Goal: Transaction & Acquisition: Purchase product/service

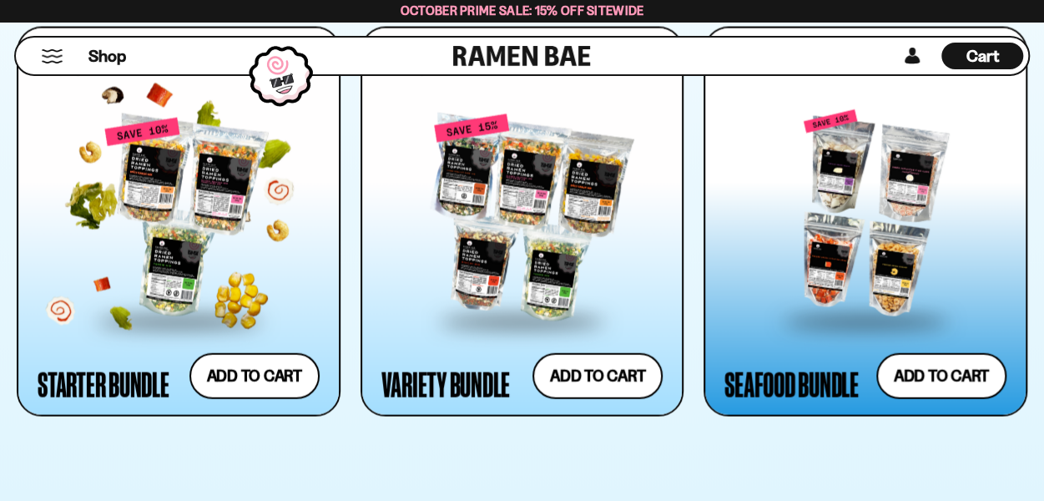
scroll to position [1838, 0]
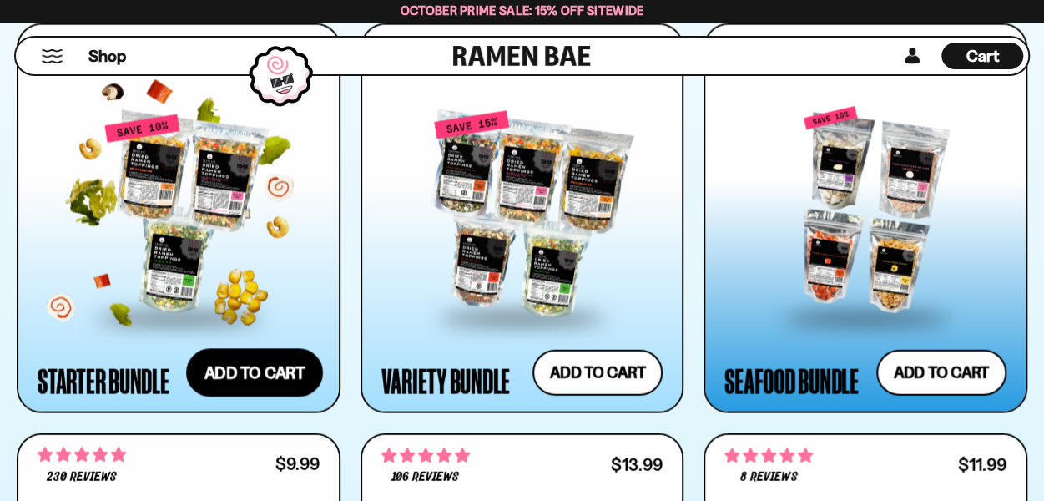
click at [247, 381] on button "Add to cart Add ― Regular price $69.99 Regular price $77.97 USD Sale price $69.…" at bounding box center [254, 372] width 137 height 48
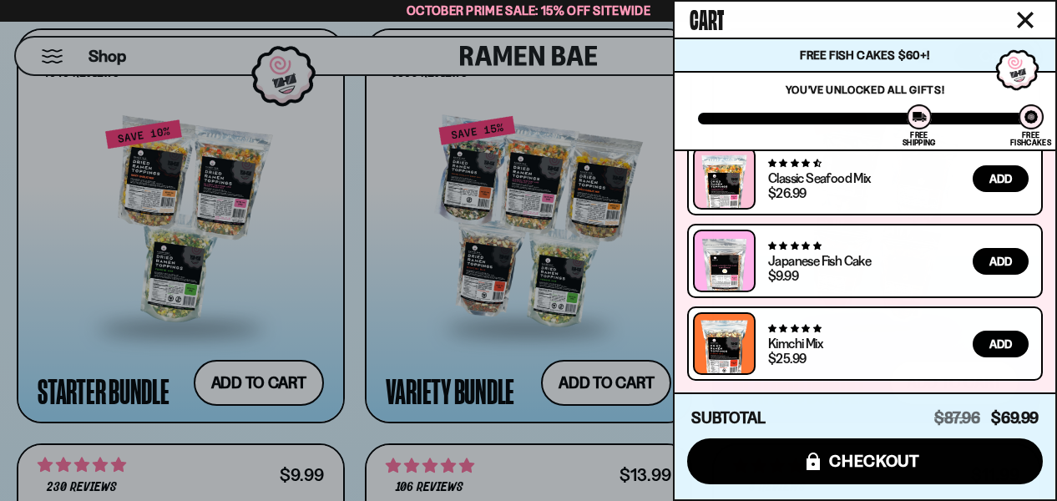
scroll to position [266, 0]
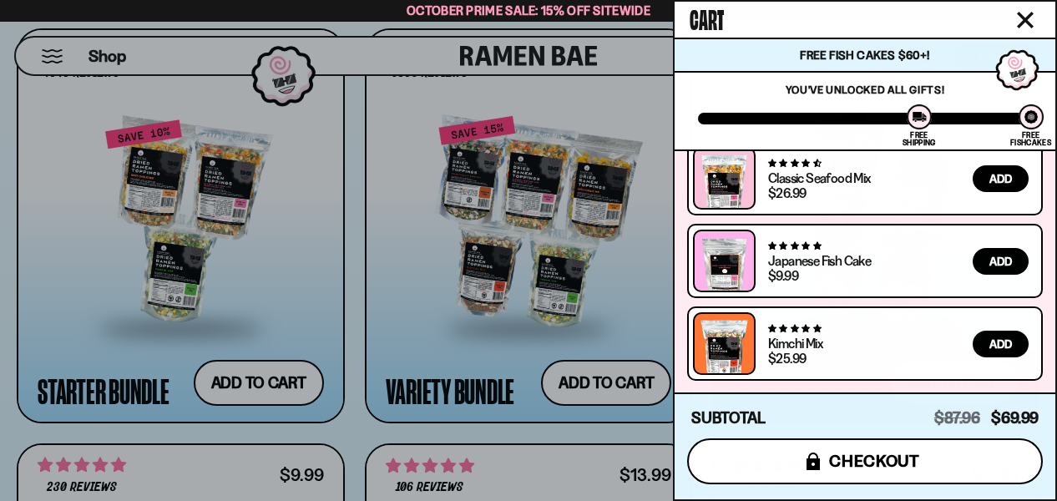
click at [850, 462] on span "checkout" at bounding box center [874, 461] width 91 height 18
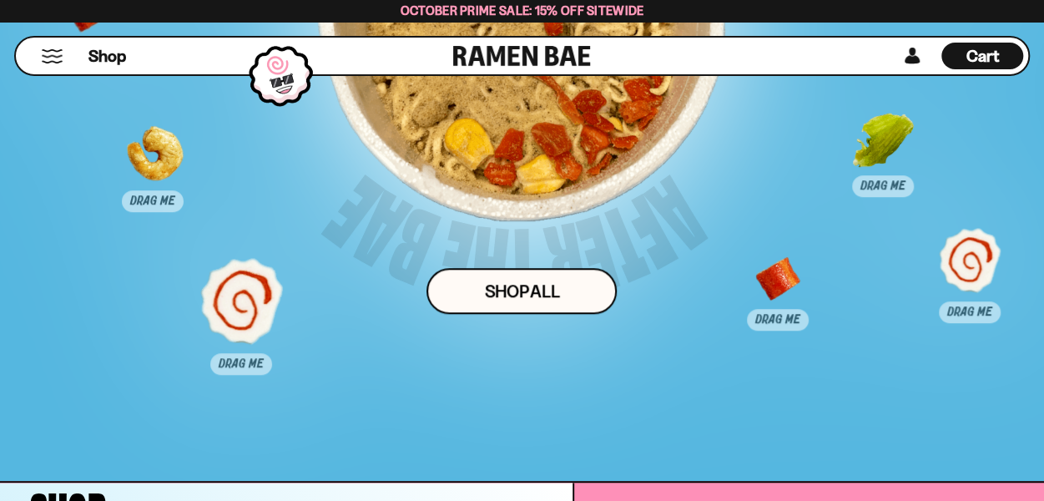
scroll to position [9760, 0]
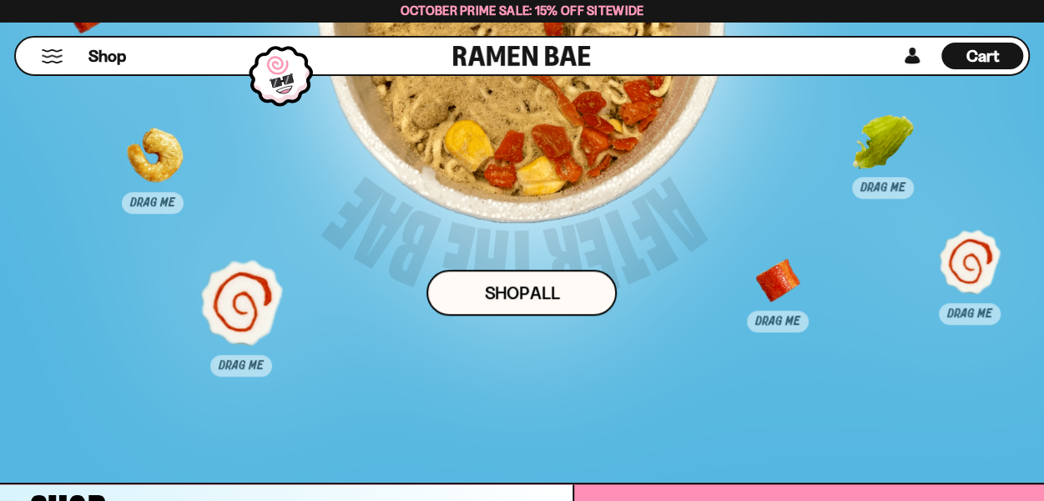
click at [980, 59] on span "Cart" at bounding box center [983, 56] width 33 height 20
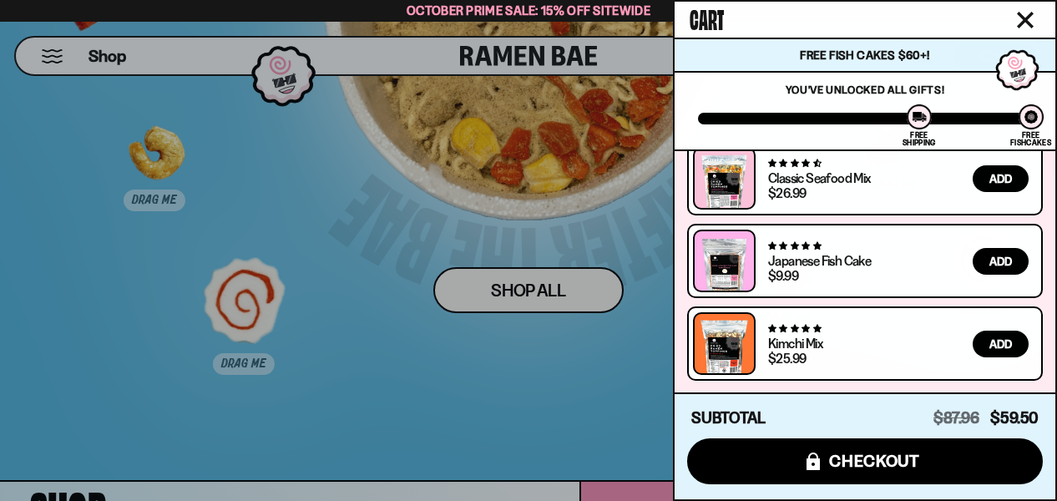
scroll to position [266, 0]
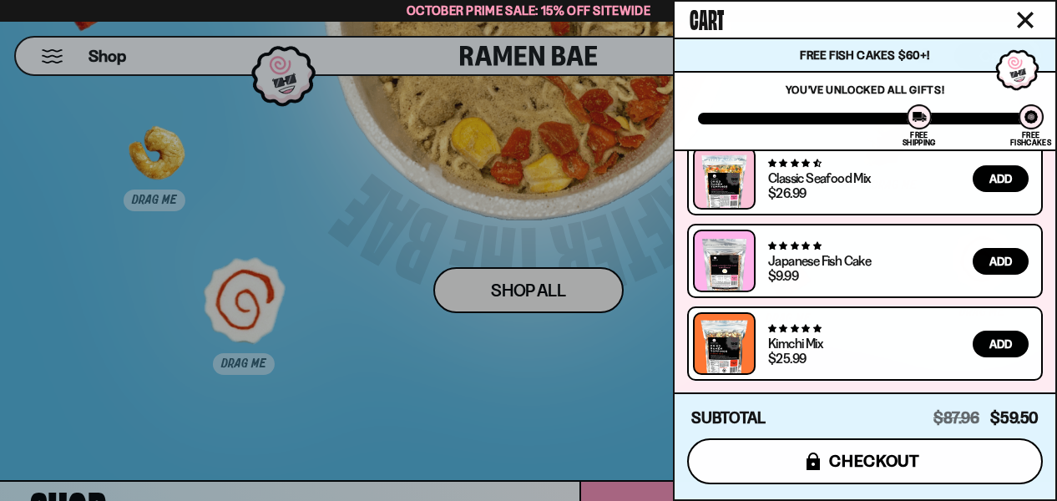
click at [885, 461] on span "checkout" at bounding box center [874, 461] width 91 height 18
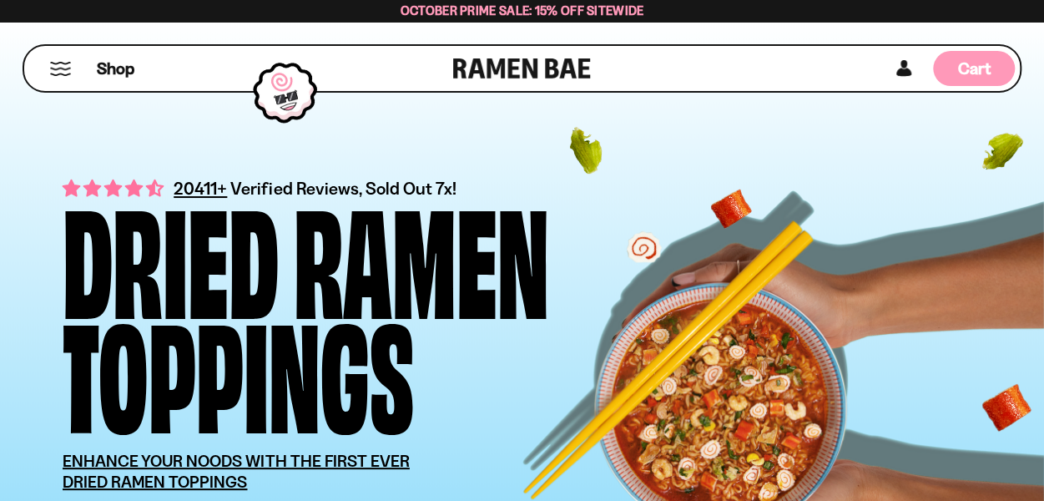
click at [975, 68] on span "Cart" at bounding box center [974, 68] width 33 height 20
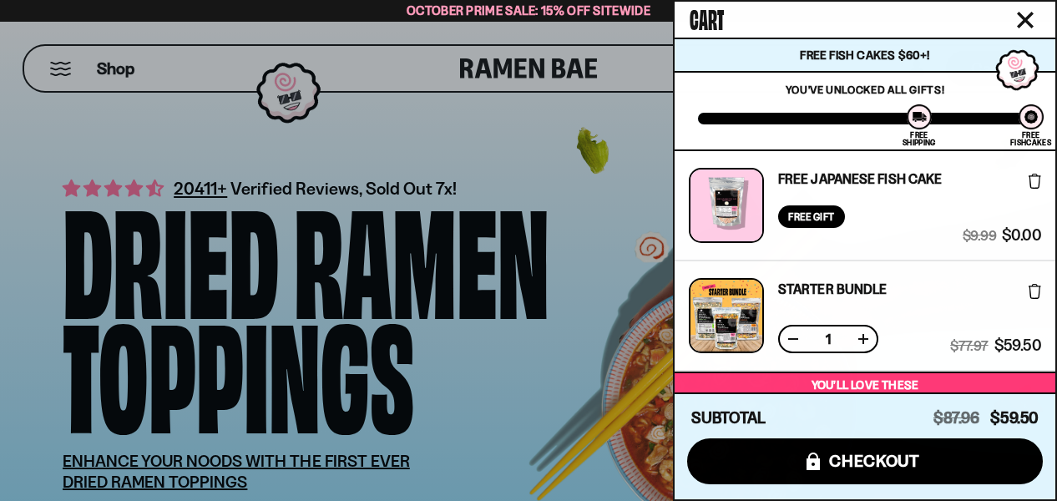
click at [494, 136] on div at bounding box center [528, 250] width 1057 height 501
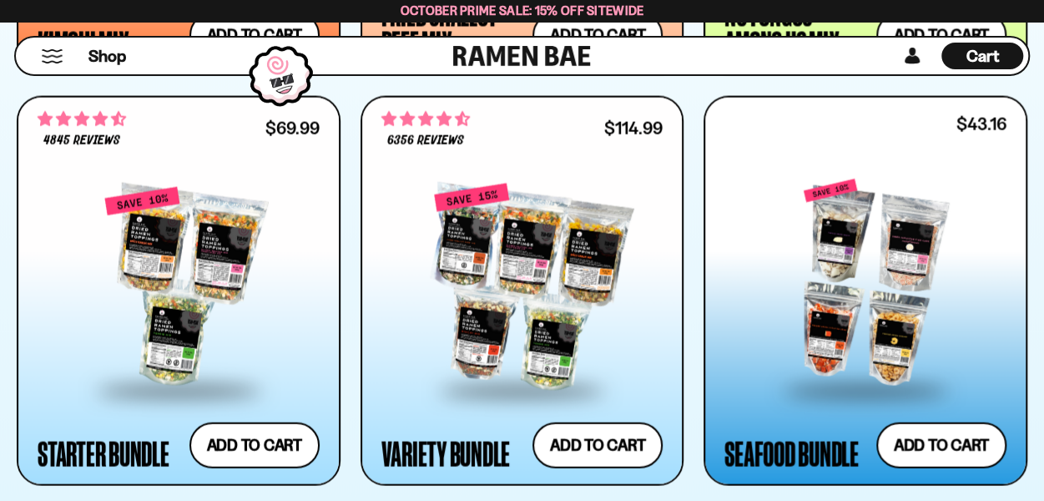
scroll to position [225, 0]
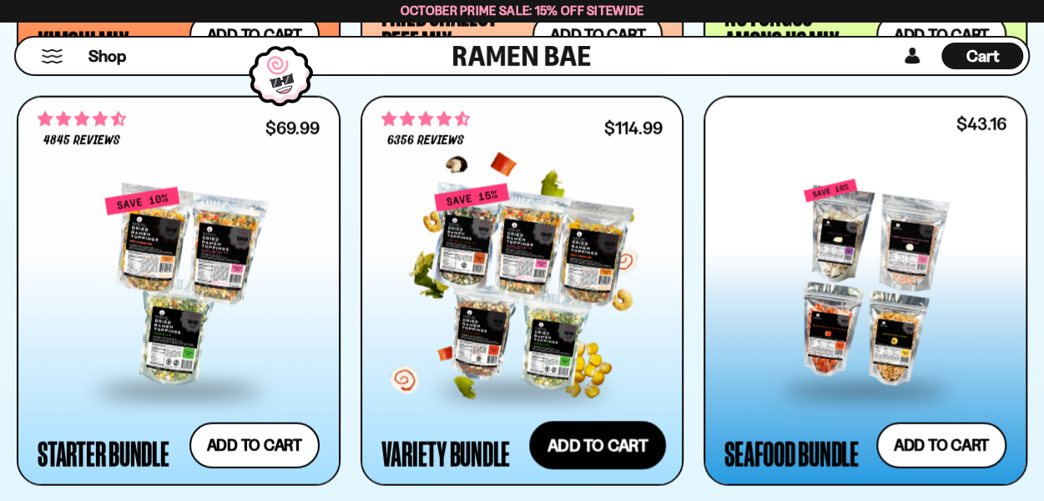
click at [591, 443] on button "Add to cart Add ― Regular price $114.99 Regular price $135.95 USD Sale price $1…" at bounding box center [597, 445] width 137 height 48
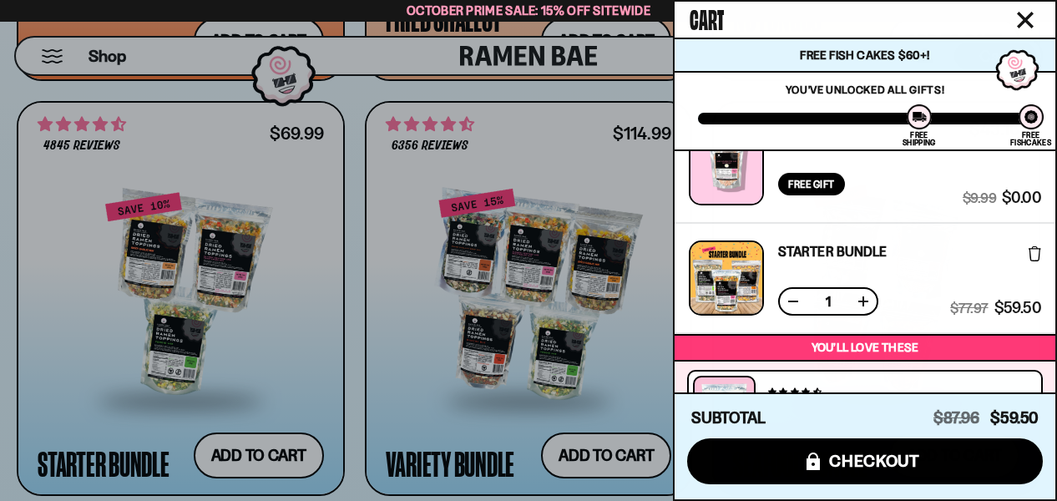
scroll to position [0, 0]
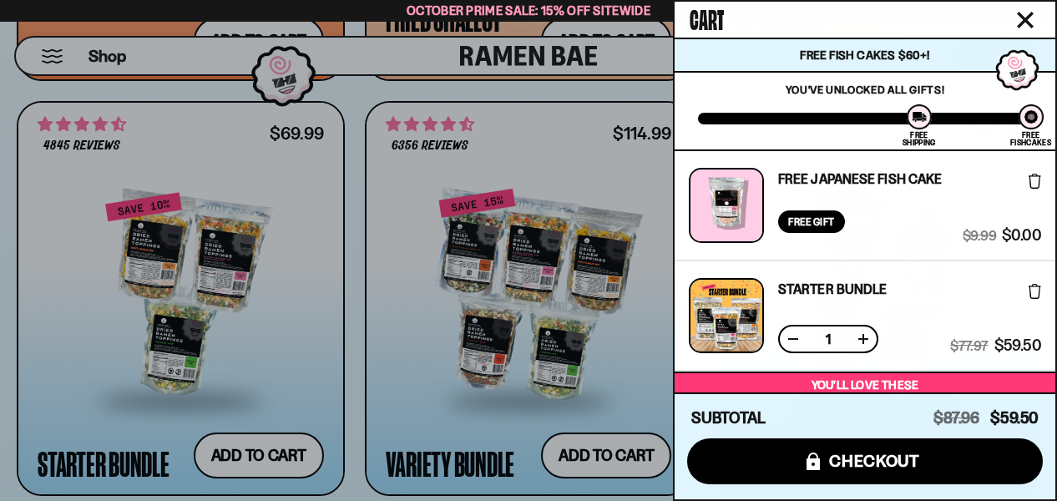
click at [575, 370] on div at bounding box center [528, 250] width 1057 height 501
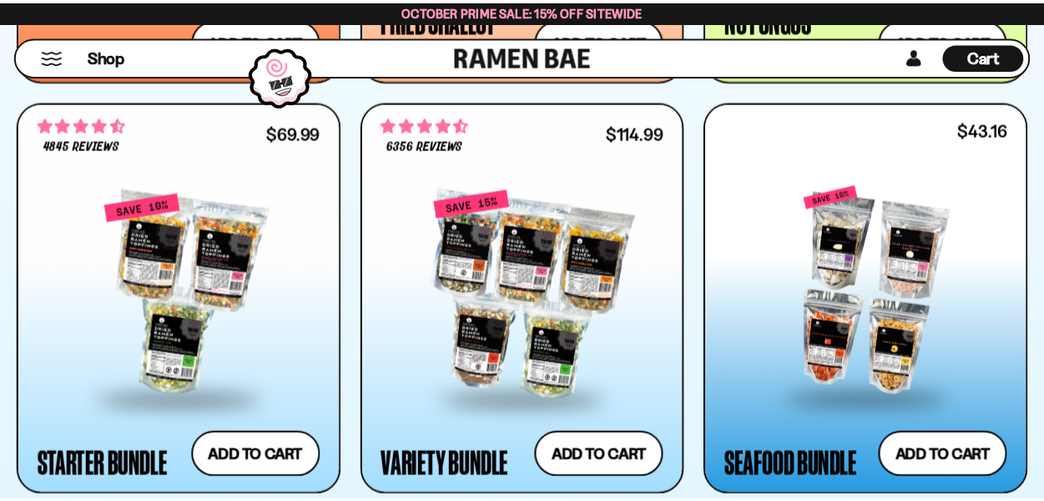
scroll to position [1765, 0]
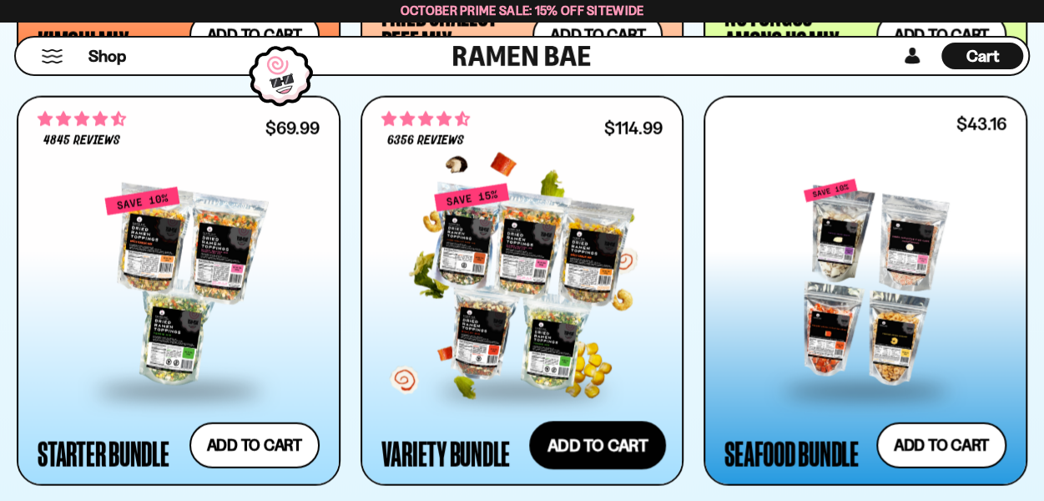
click at [591, 453] on button "Add to cart Add ― Regular price $114.99 Regular price $135.95 USD Sale price $1…" at bounding box center [597, 445] width 137 height 48
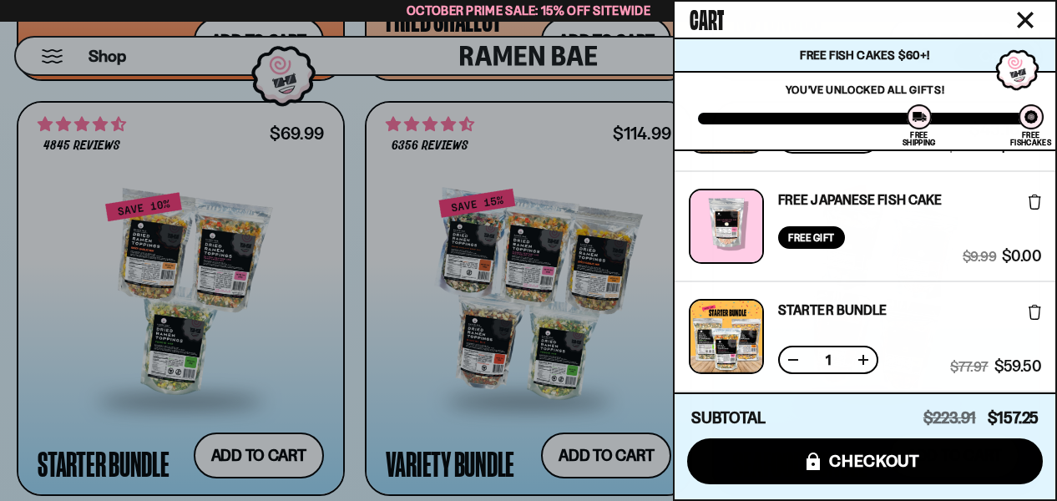
scroll to position [93, 0]
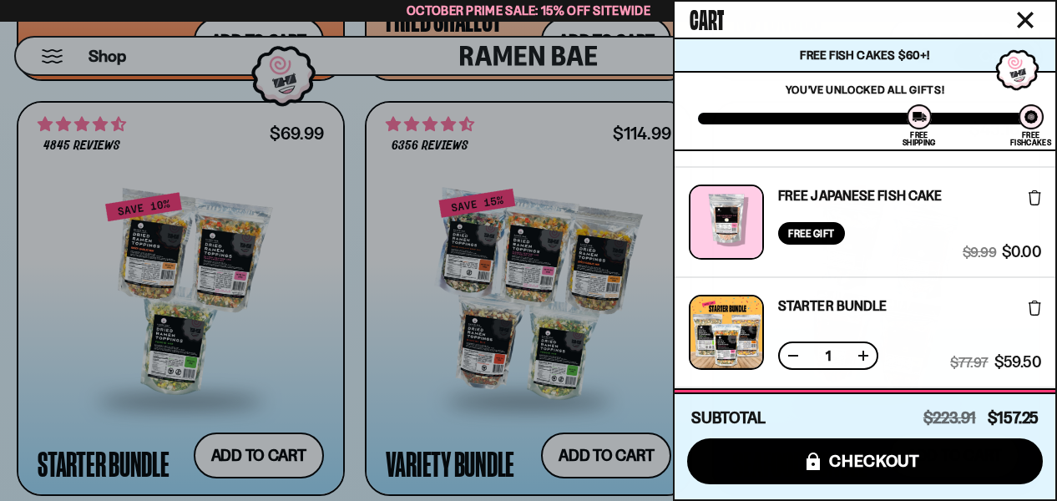
click at [1032, 308] on icon at bounding box center [1034, 307] width 13 height 15
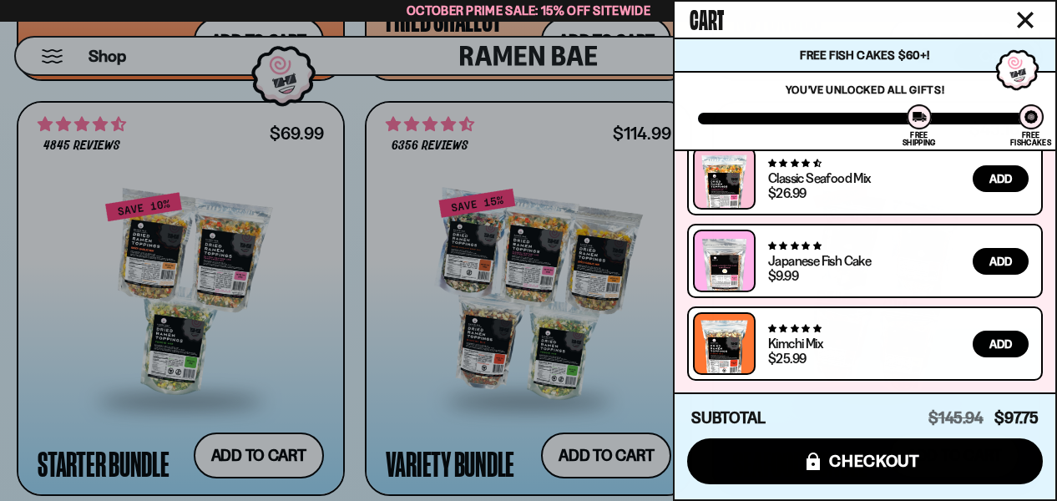
scroll to position [266, 0]
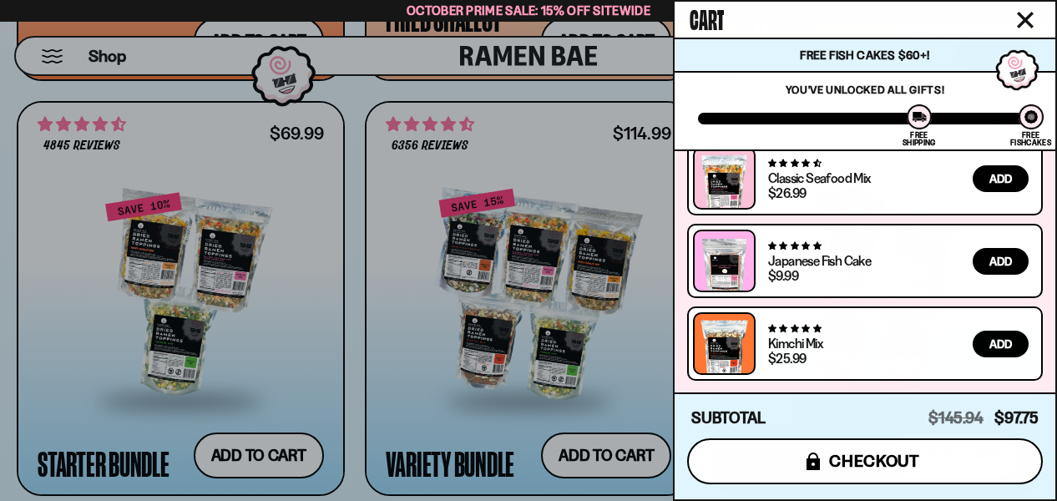
click at [817, 466] on icon "submit" at bounding box center [812, 461] width 13 height 18
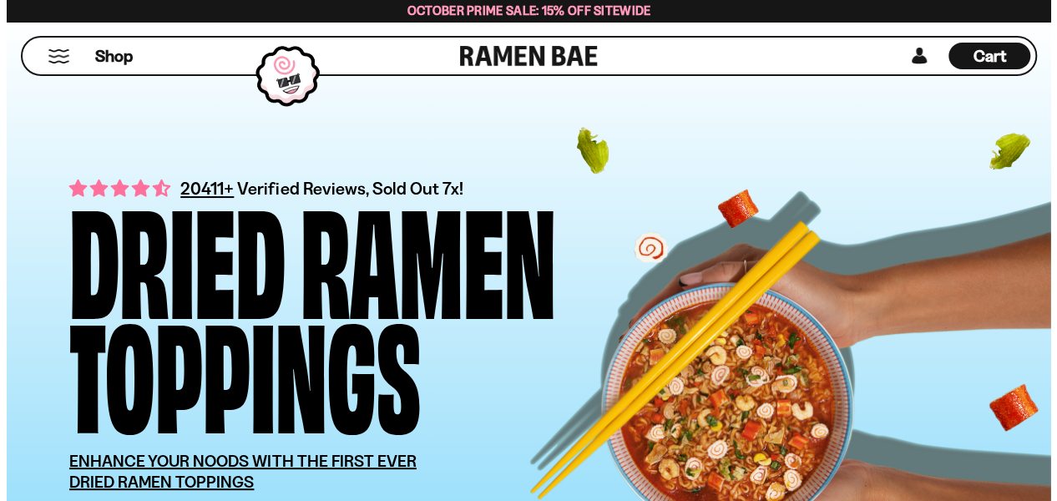
scroll to position [1770, 0]
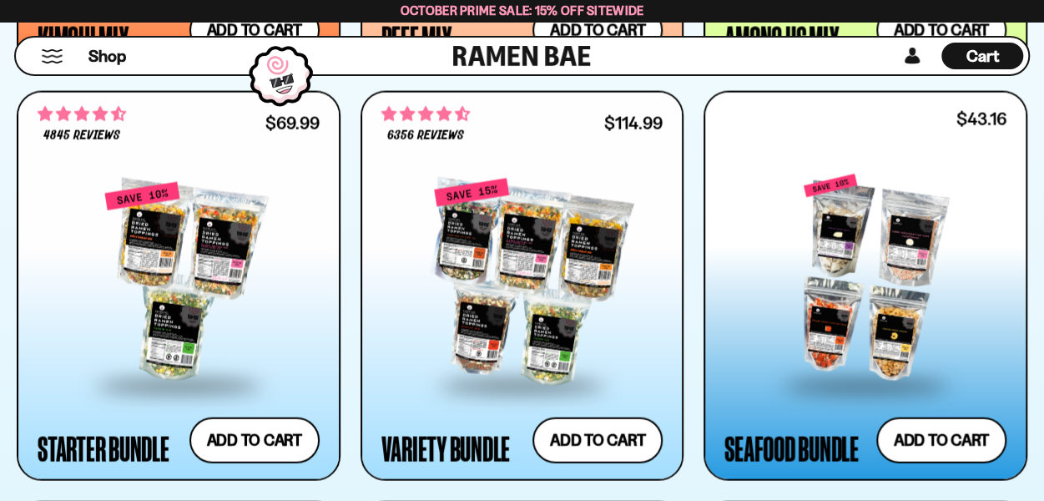
click at [987, 59] on span "Cart" at bounding box center [983, 56] width 33 height 20
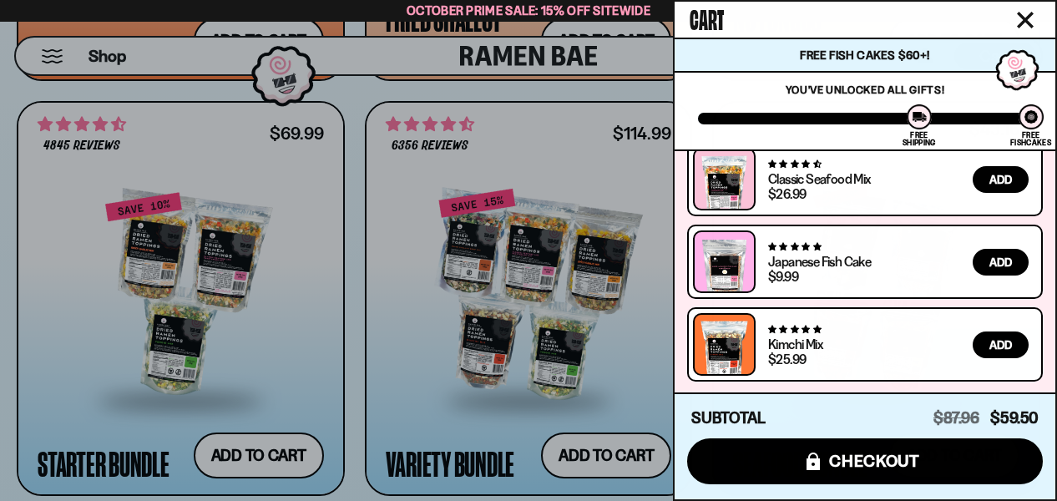
scroll to position [266, 0]
